Goal: Navigation & Orientation: Find specific page/section

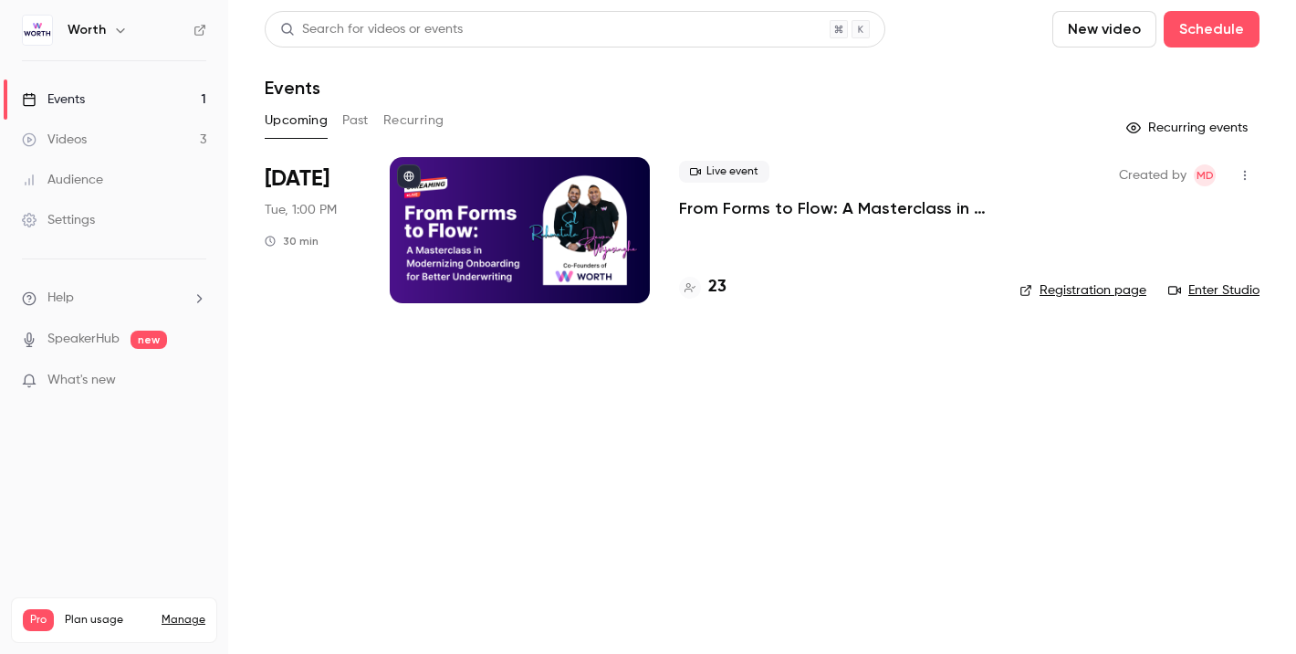
click at [720, 289] on h4 "23" at bounding box center [717, 287] width 18 height 25
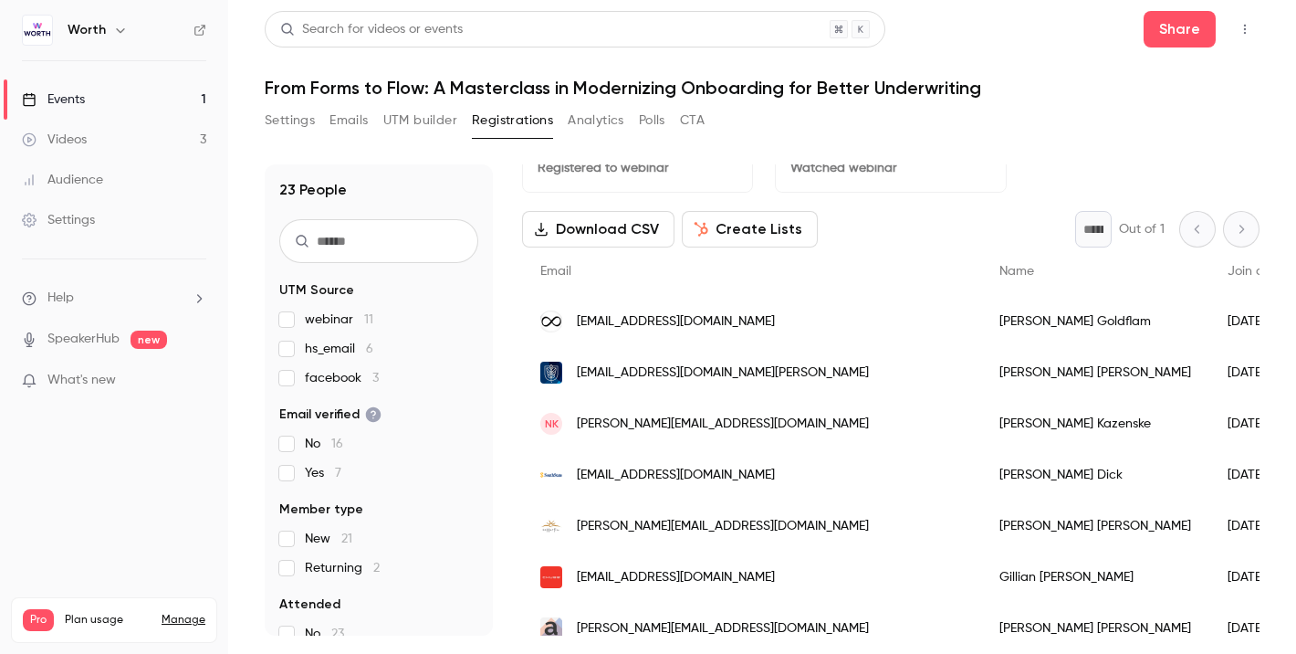
scroll to position [50, 0]
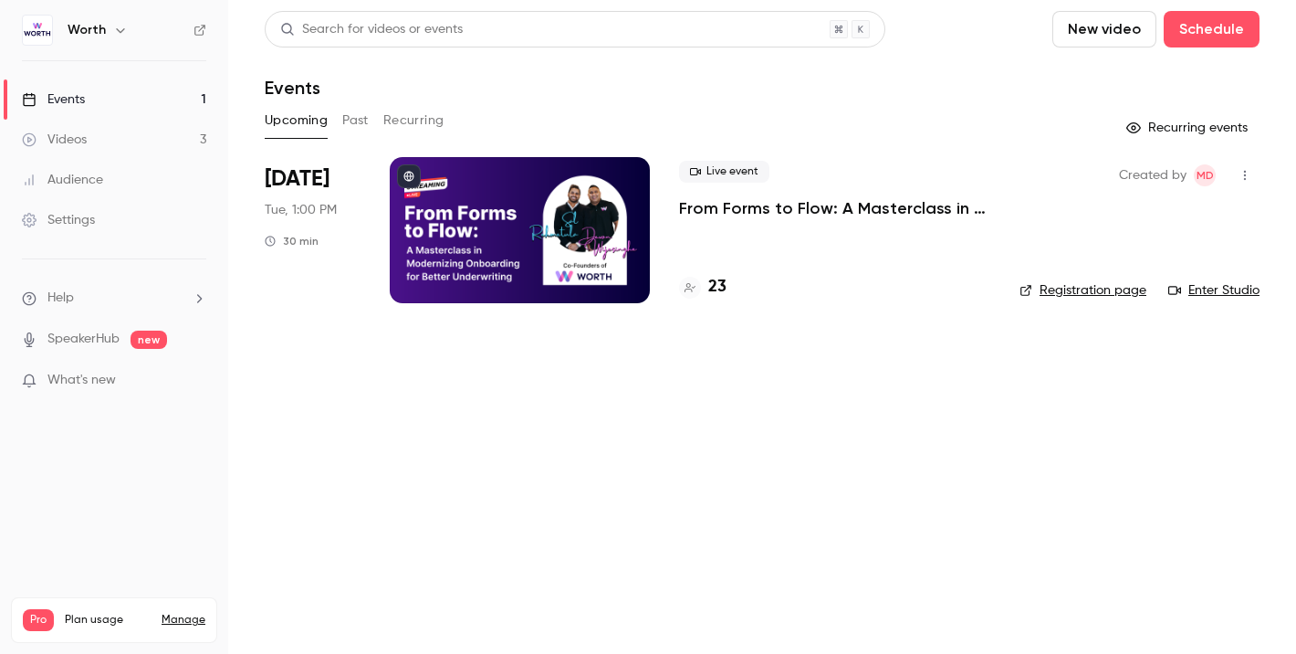
click at [719, 281] on h4 "23" at bounding box center [717, 287] width 18 height 25
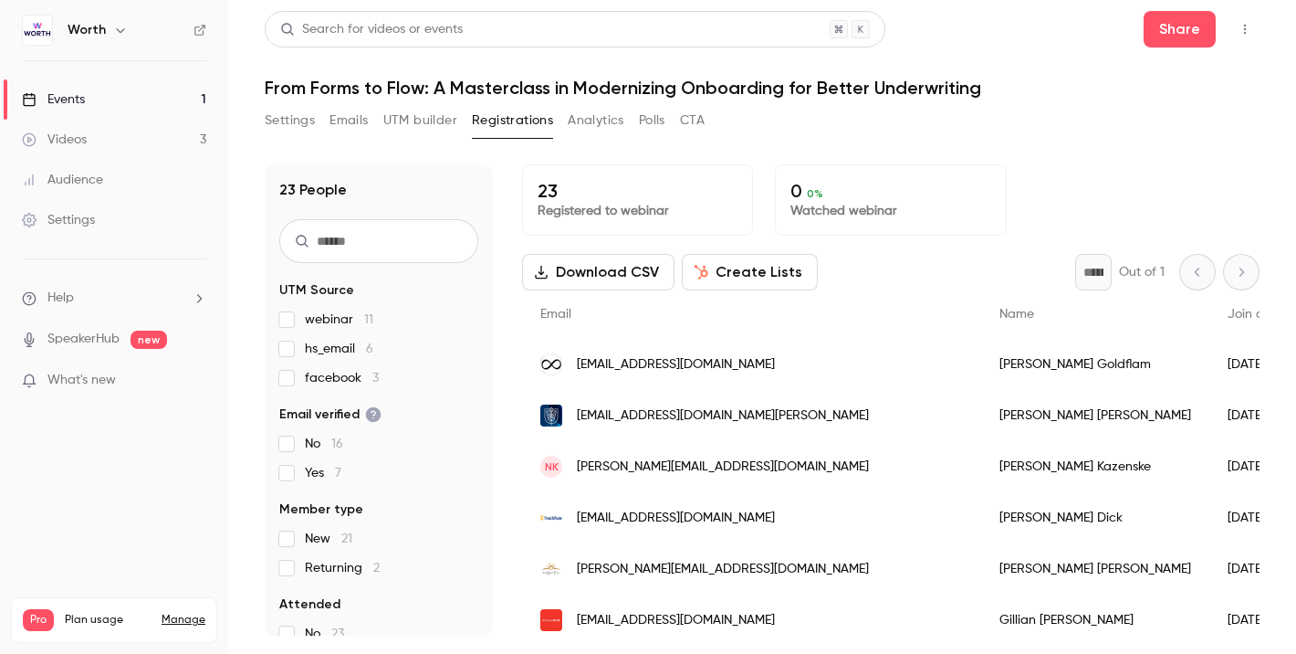
click at [976, 8] on main "Search for videos or events Share From Forms to Flow: A Masterclass in Moderniz…" at bounding box center [762, 327] width 1068 height 654
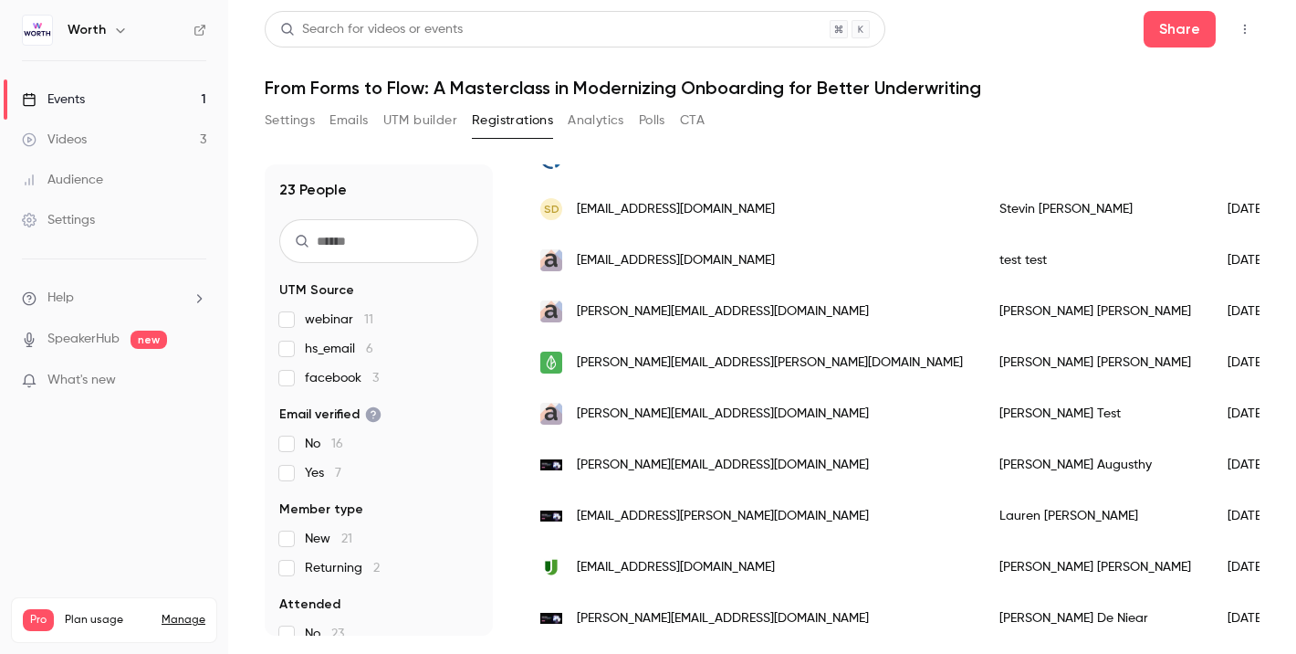
scroll to position [879, 0]
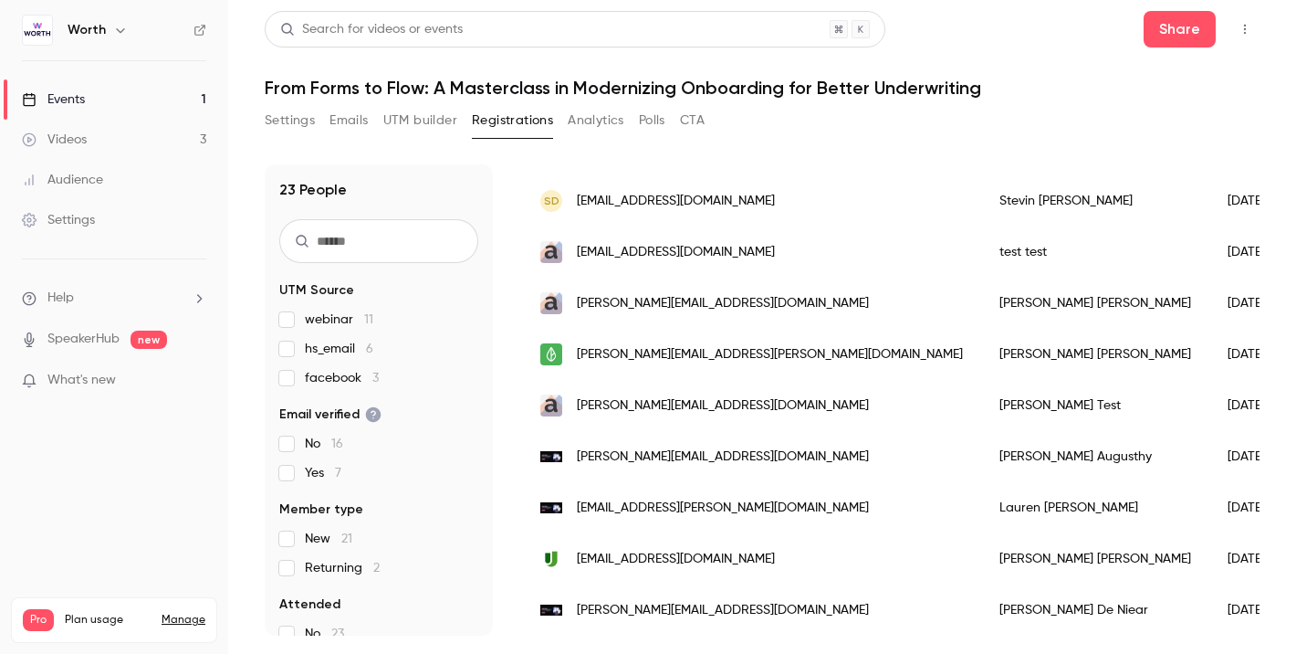
click at [100, 228] on link "Settings" at bounding box center [114, 220] width 228 height 40
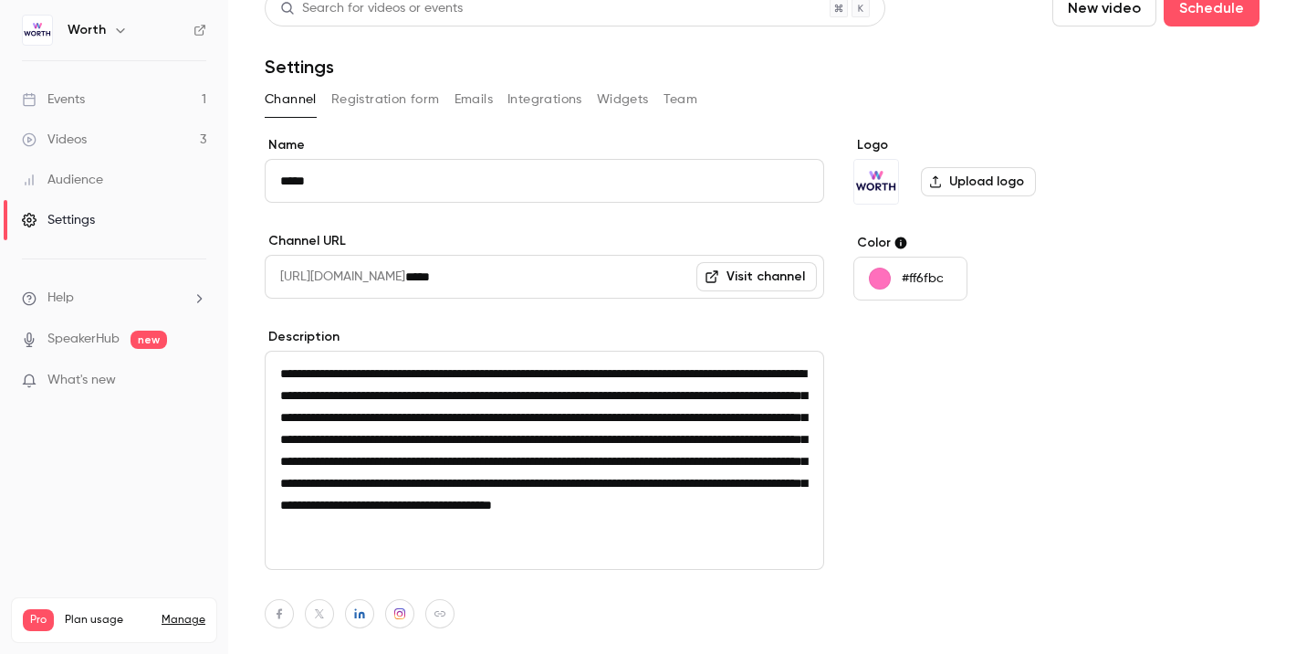
scroll to position [16, 0]
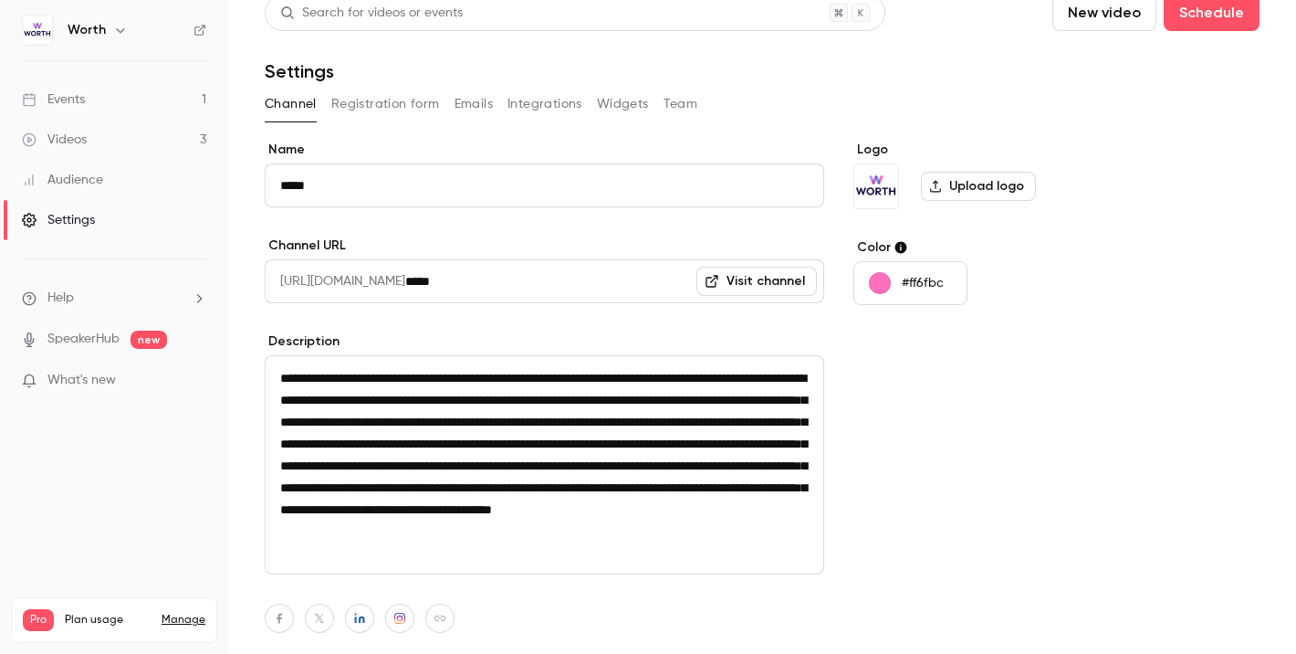
click at [112, 165] on link "Audience" at bounding box center [114, 180] width 228 height 40
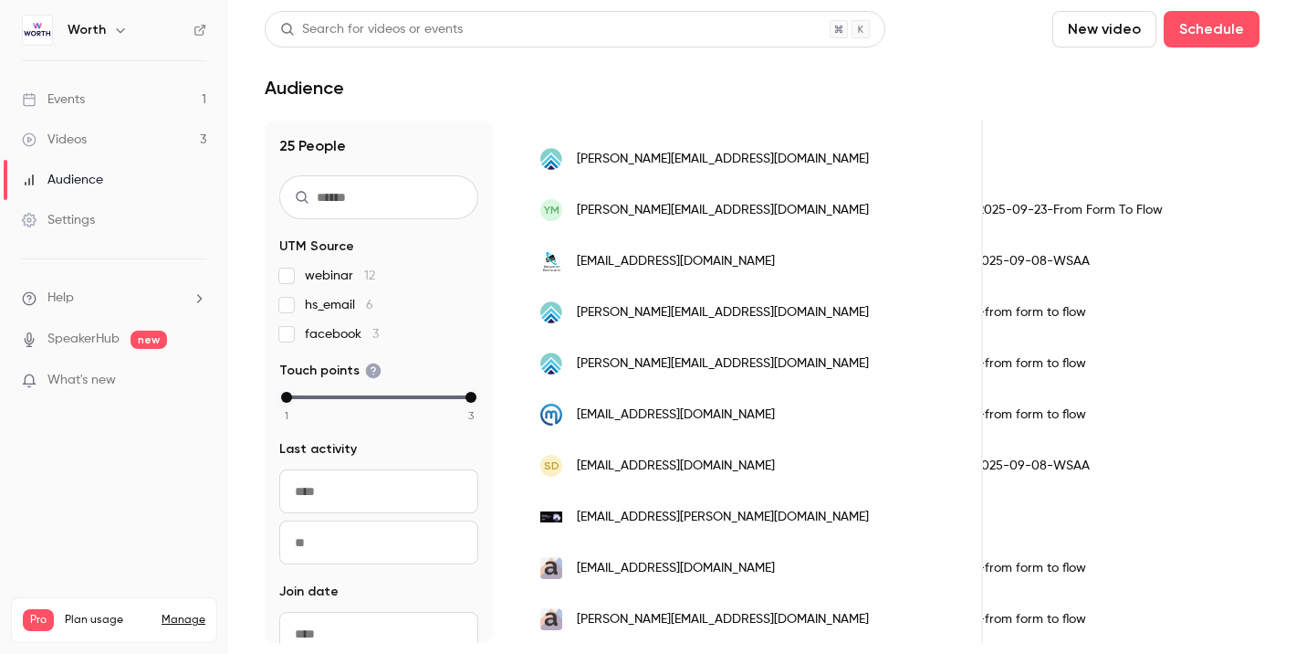
scroll to position [806, 0]
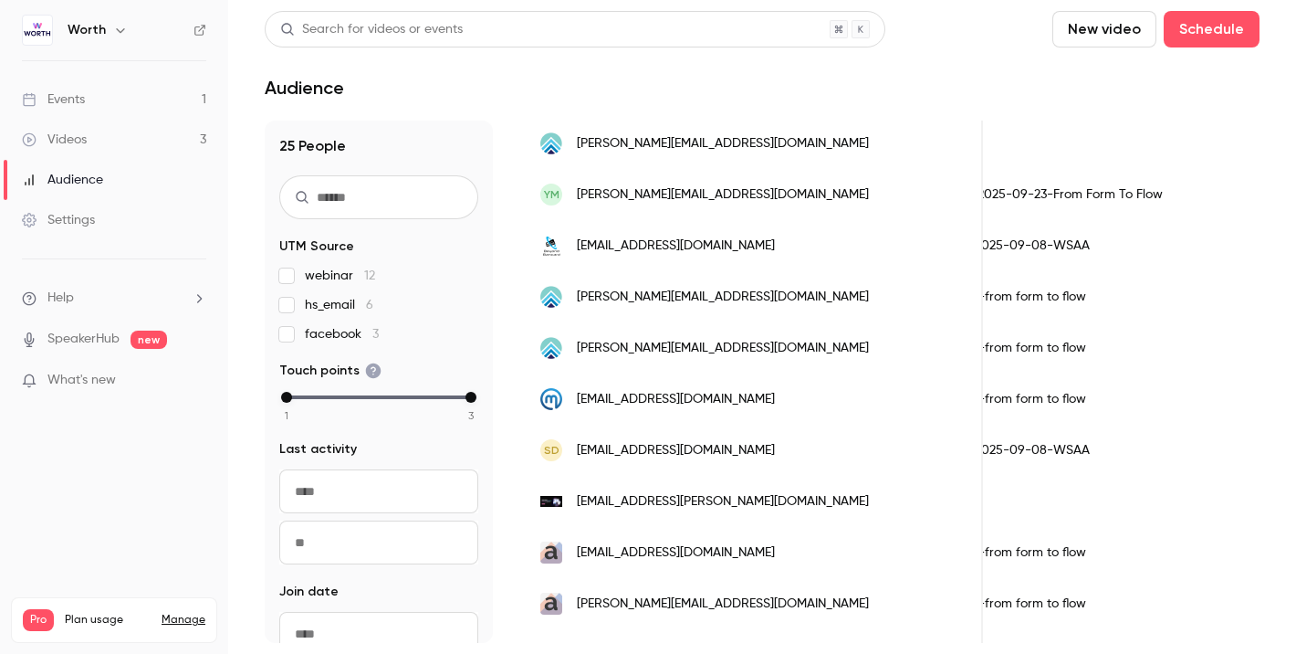
click at [114, 97] on link "Events 1" at bounding box center [114, 99] width 228 height 40
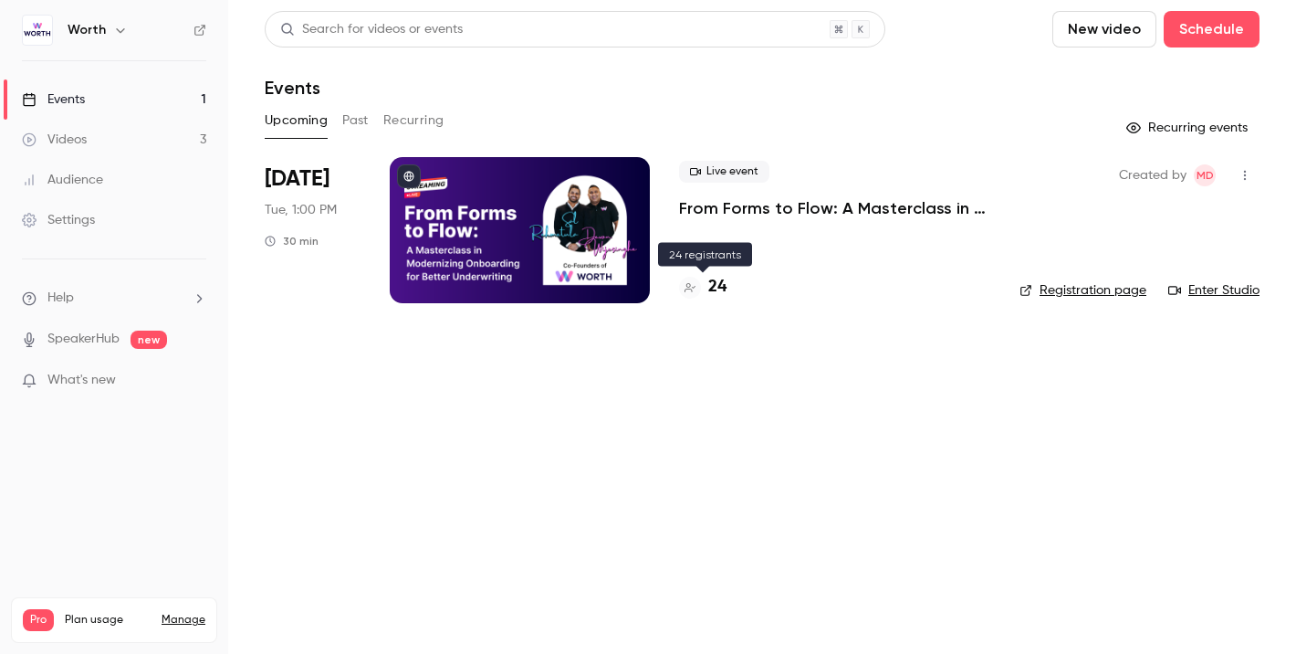
click at [723, 293] on h4 "24" at bounding box center [717, 287] width 18 height 25
